Goal: Information Seeking & Learning: Learn about a topic

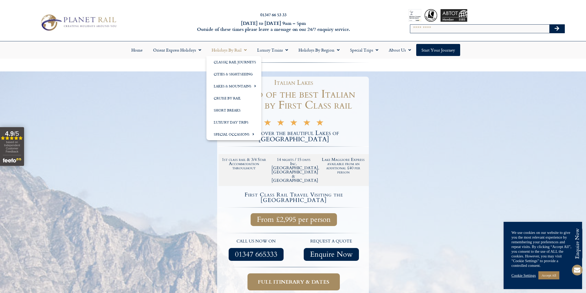
click at [247, 51] on link "Holidays by Rail" at bounding box center [229, 50] width 46 height 12
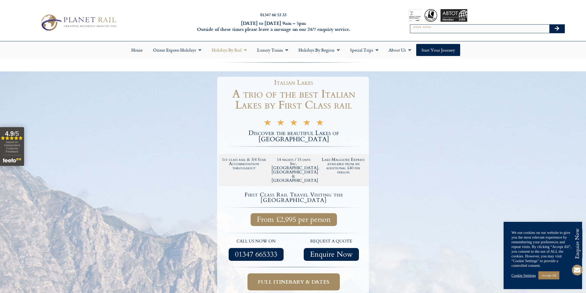
click at [246, 50] on span "Menu" at bounding box center [243, 49] width 5 height 9
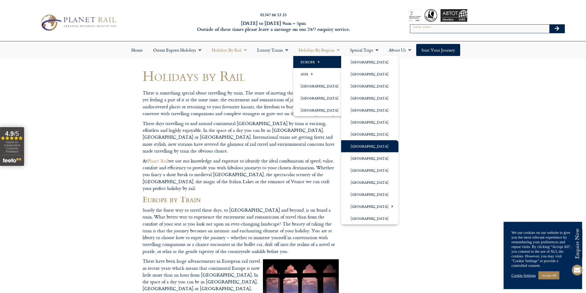
click at [352, 145] on link "[GEOGRAPHIC_DATA]" at bounding box center [369, 146] width 57 height 12
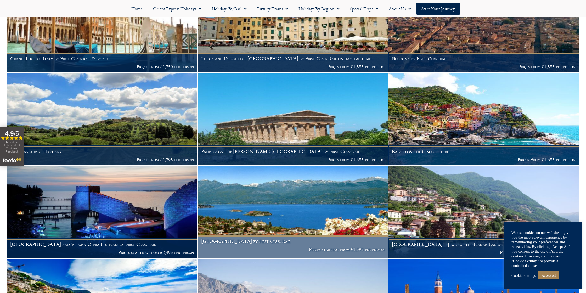
scroll to position [641, 0]
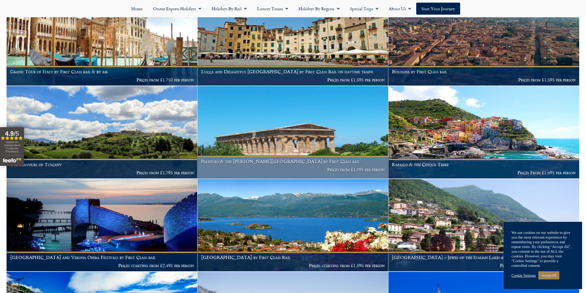
click at [327, 159] on h1 "Palinuro & the Cilento National Park by First Class rail" at bounding box center [293, 161] width 184 height 5
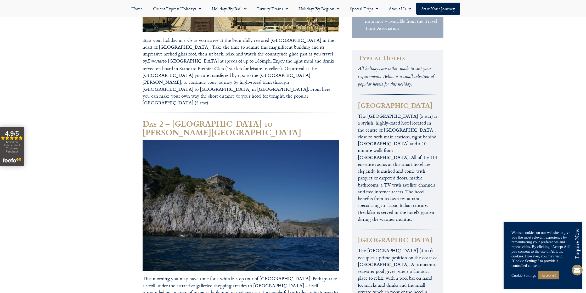
scroll to position [389, 0]
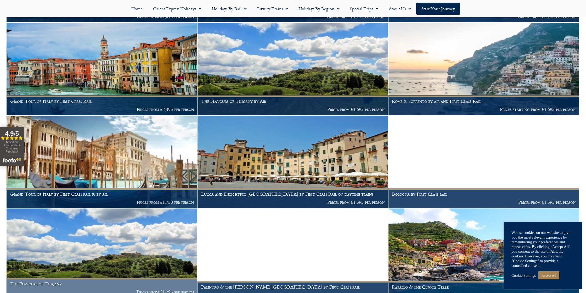
scroll to position [517, 0]
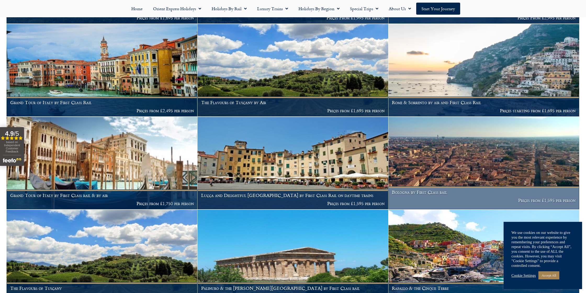
click at [519, 171] on img at bounding box center [483, 163] width 191 height 92
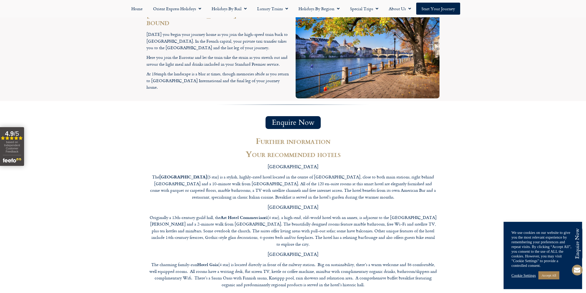
scroll to position [1111, 0]
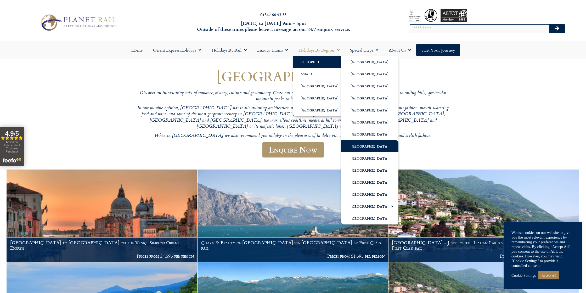
scroll to position [3, 0]
